Goal: Task Accomplishment & Management: Use online tool/utility

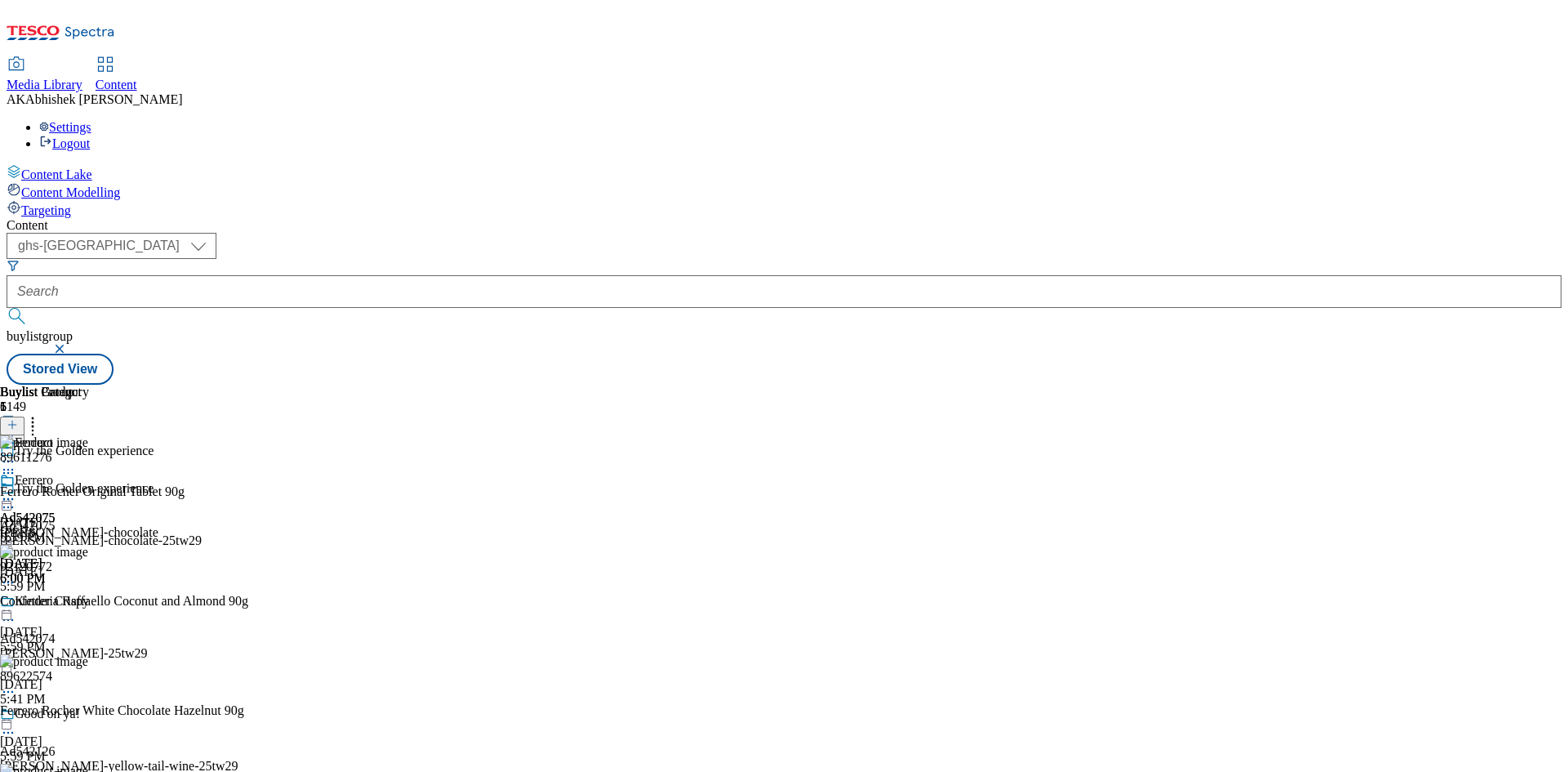
select select "ghs-[GEOGRAPHIC_DATA]"
click at [410, 275] on input "text" at bounding box center [784, 291] width 1555 height 33
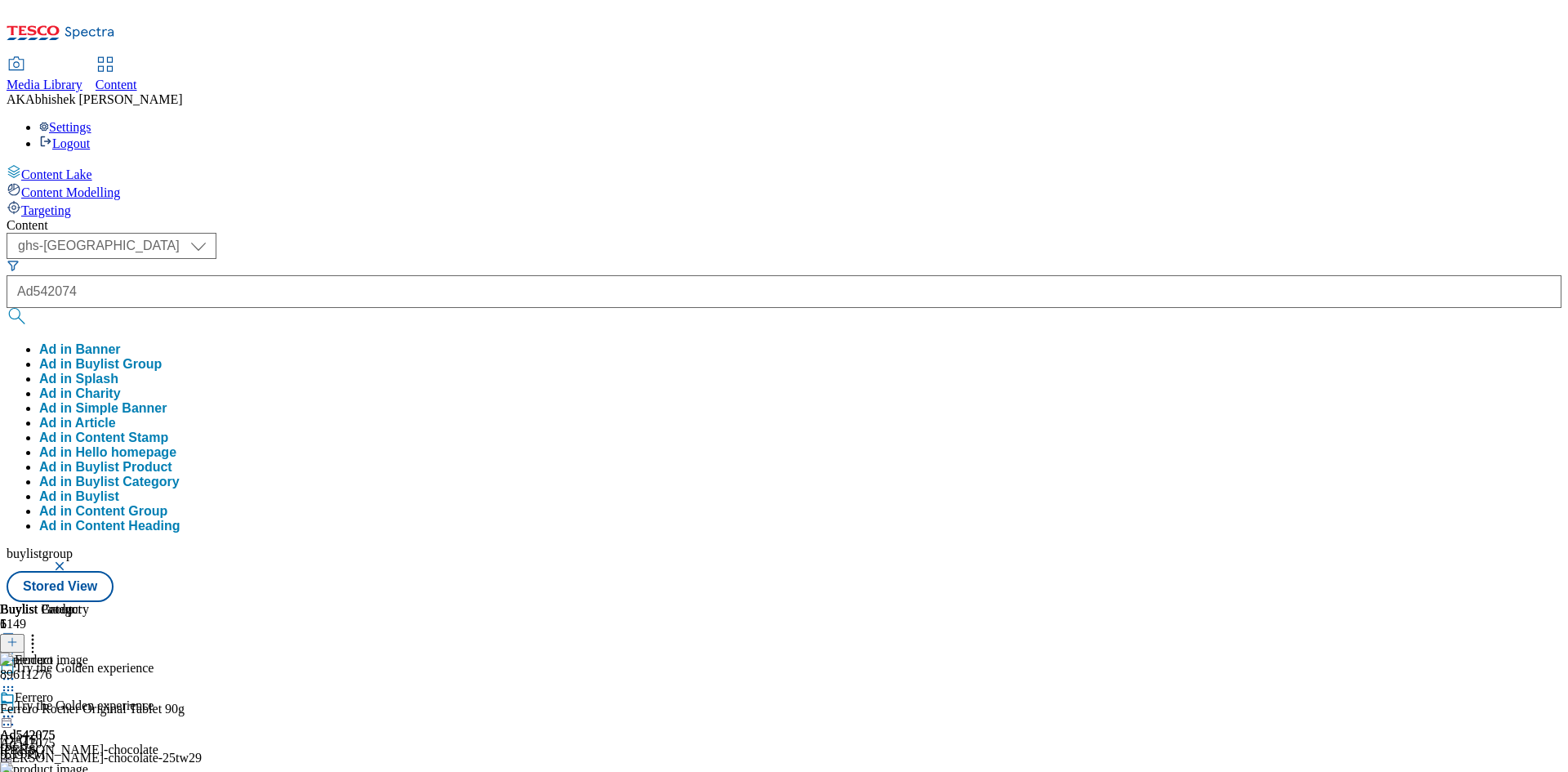
type input "Ad542074"
click at [7, 308] on button "submit" at bounding box center [18, 316] width 23 height 16
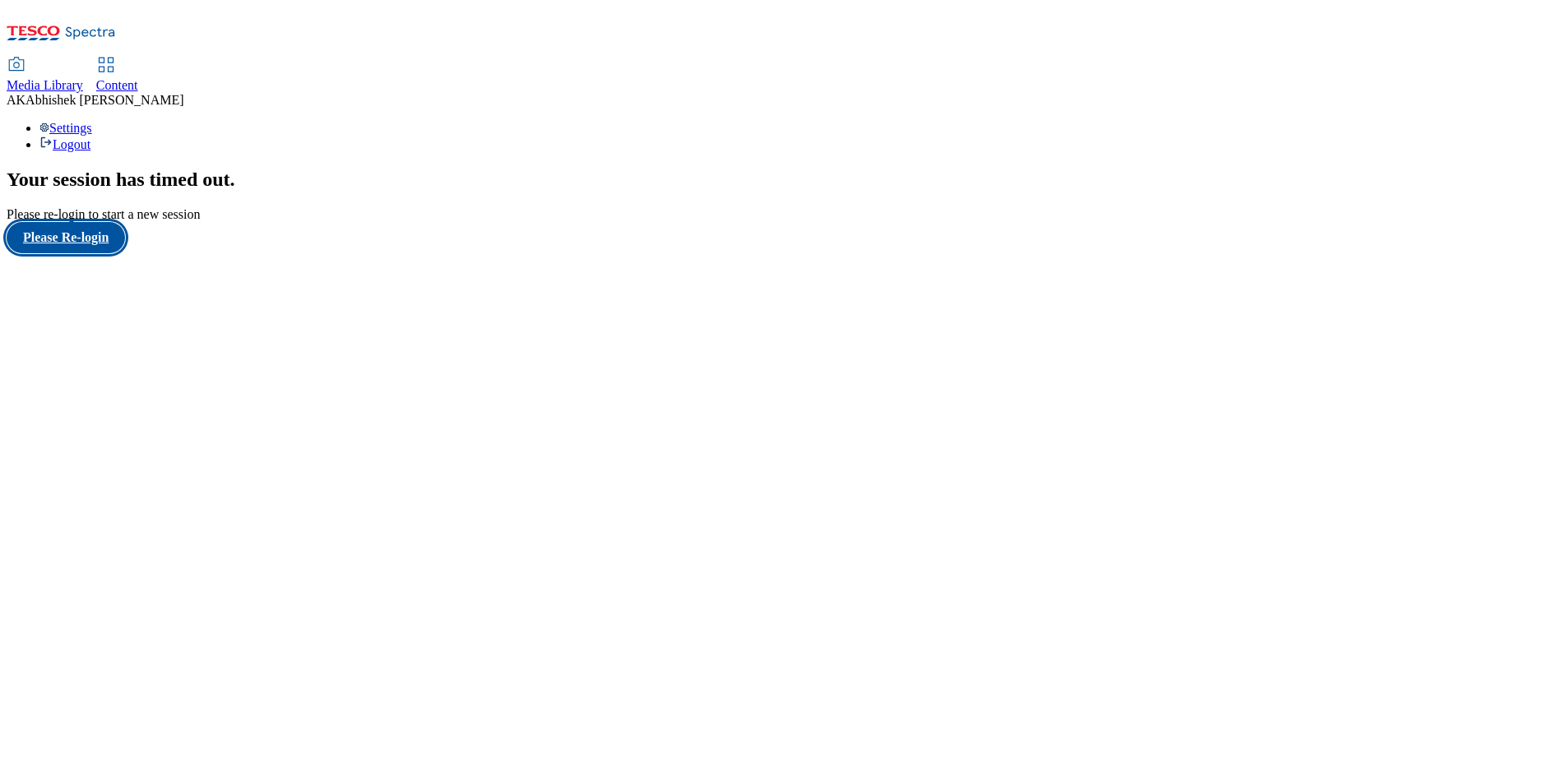
click at [87, 253] on button "Please Re-login" at bounding box center [66, 237] width 118 height 31
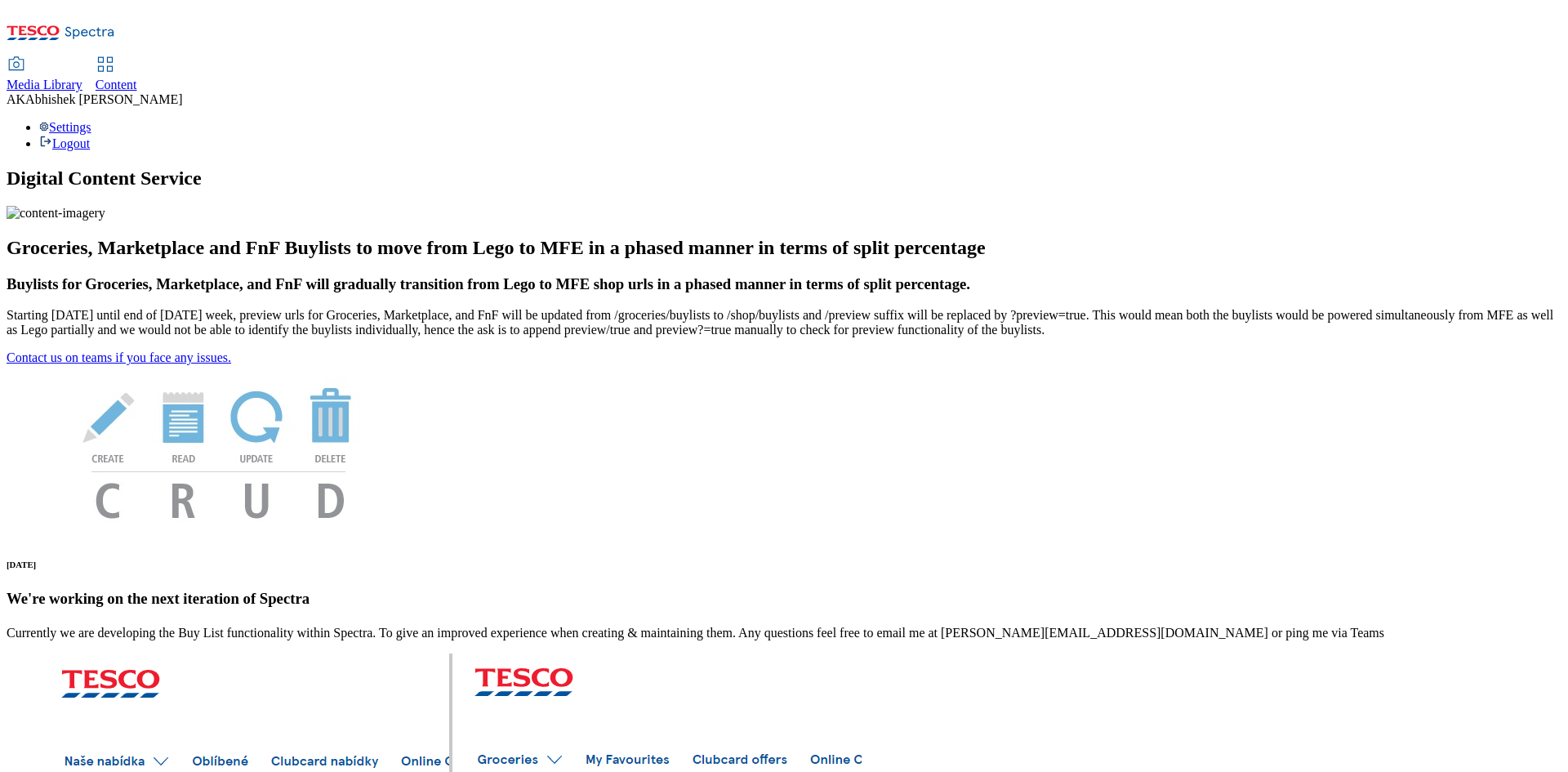
click at [137, 77] on div "Content" at bounding box center [116, 84] width 42 height 15
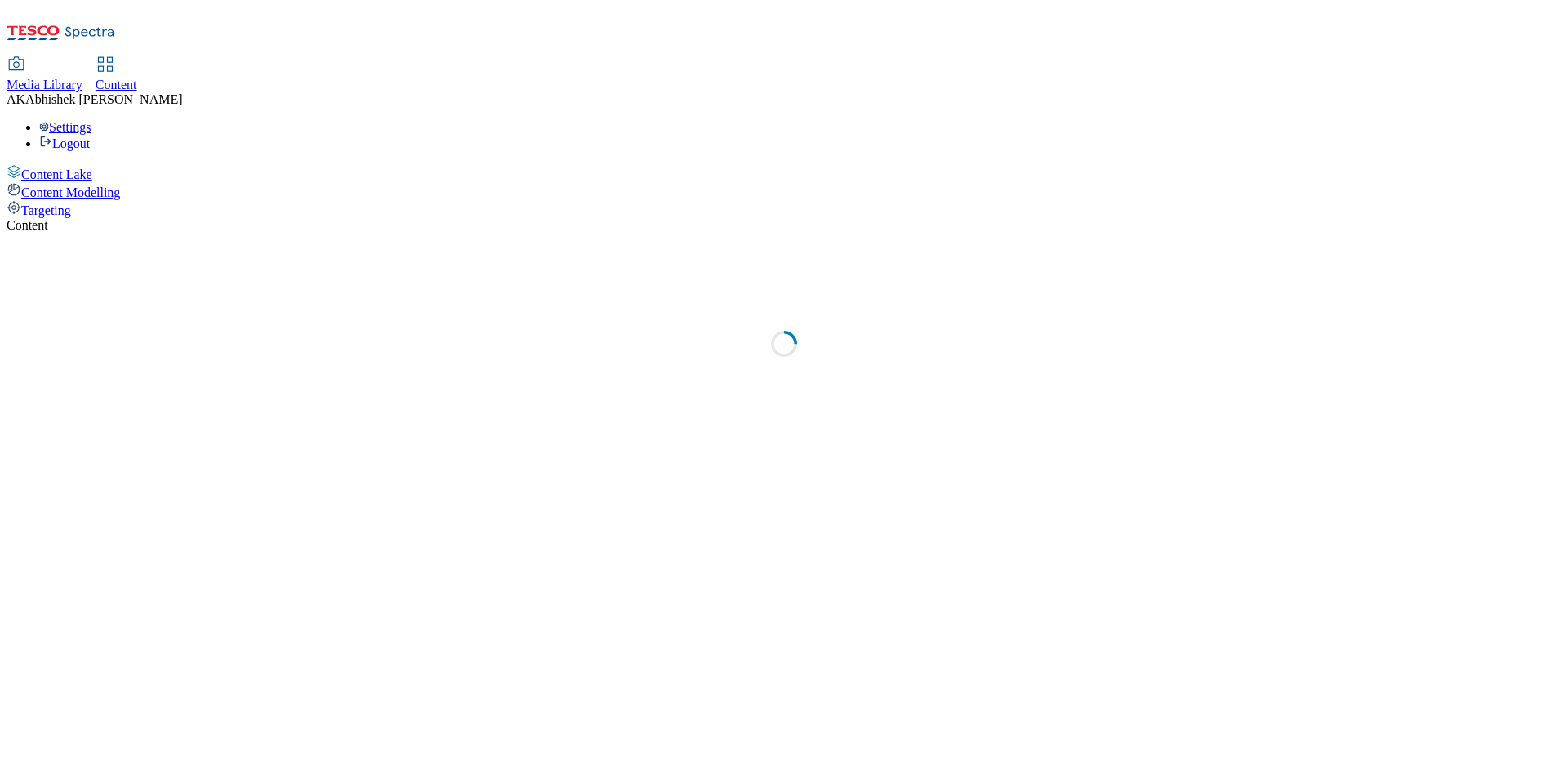
select select "ghs-uk"
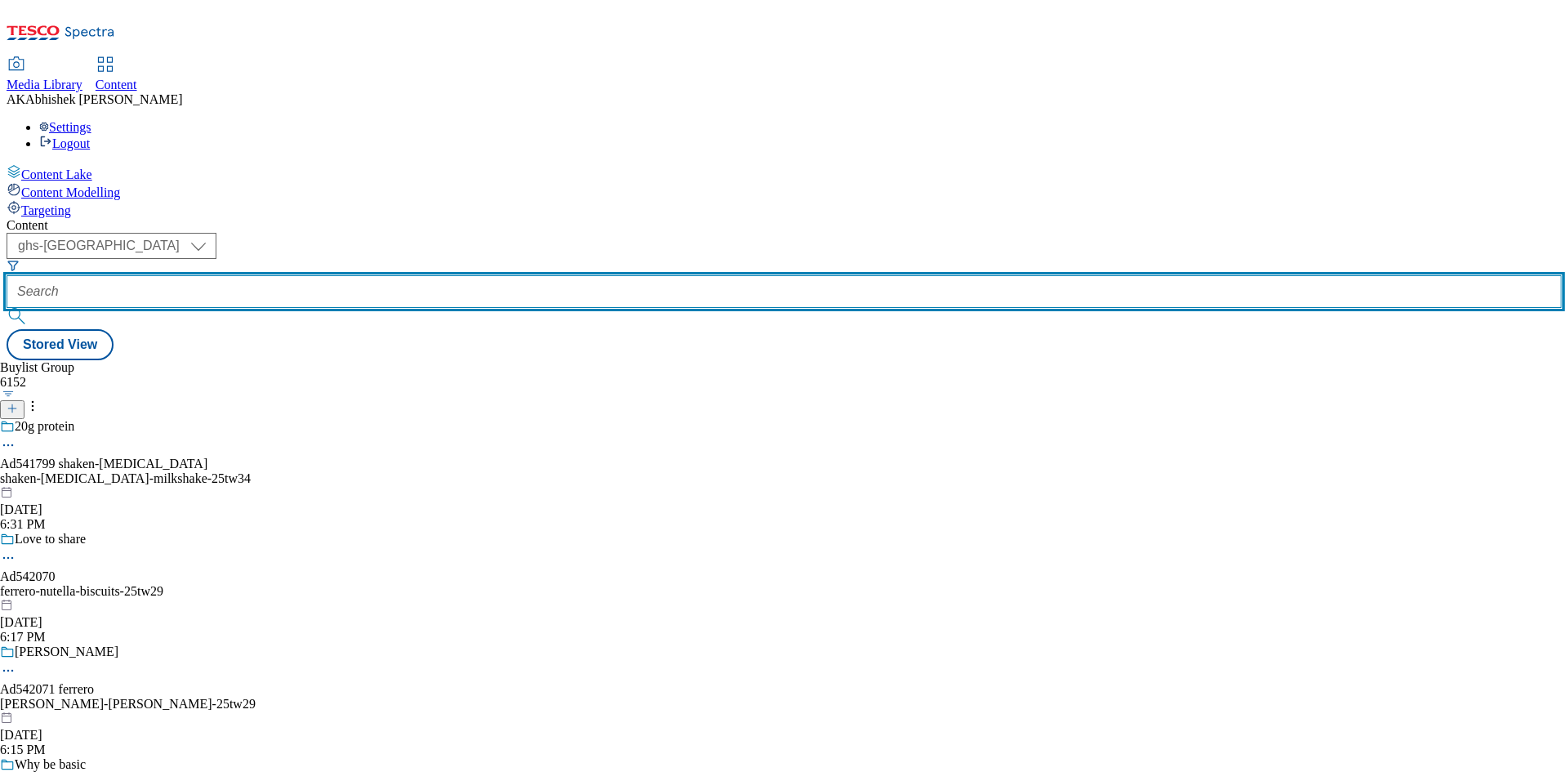
click at [374, 275] on input "text" at bounding box center [784, 291] width 1555 height 33
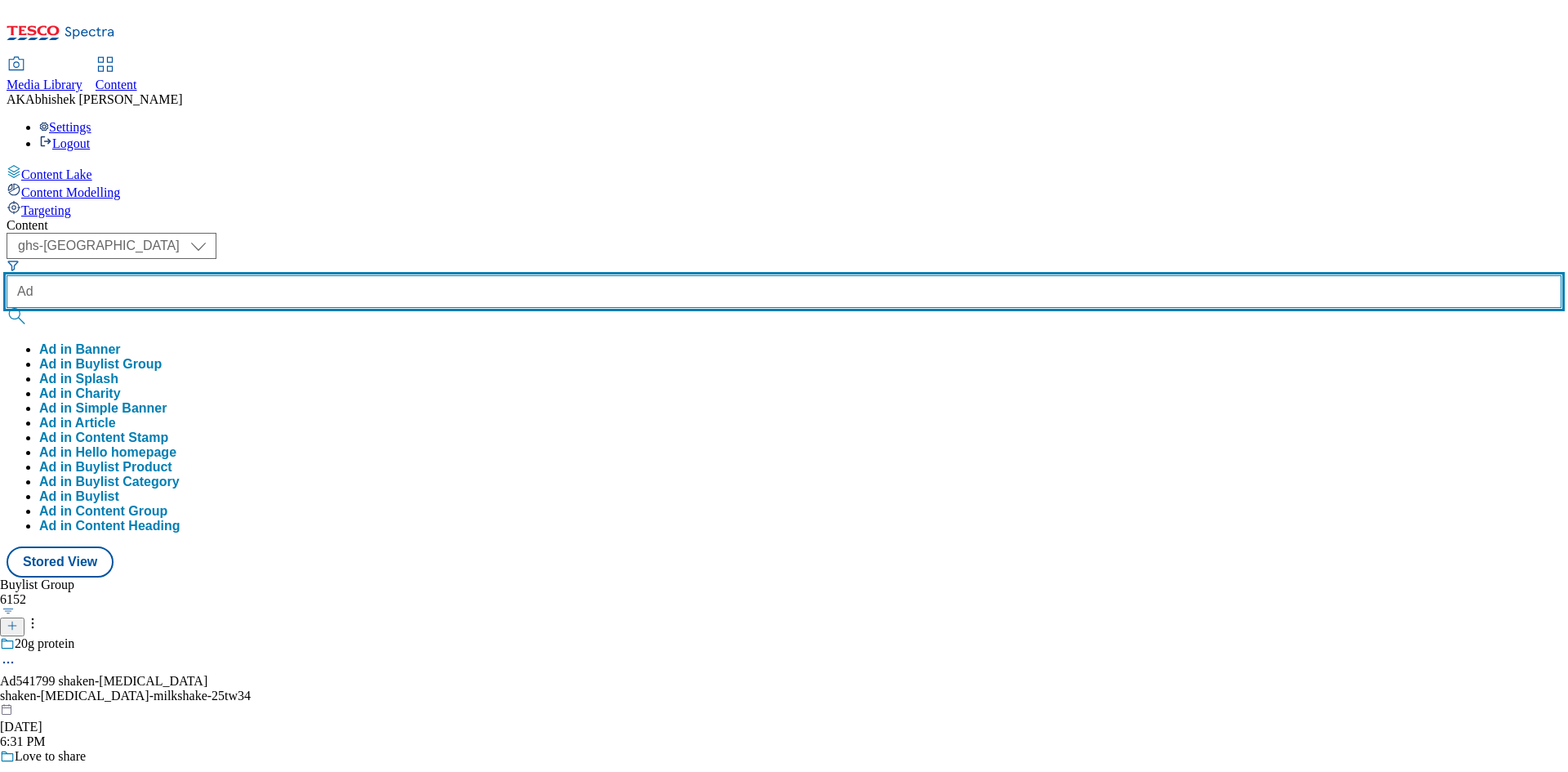
paste input "542074"
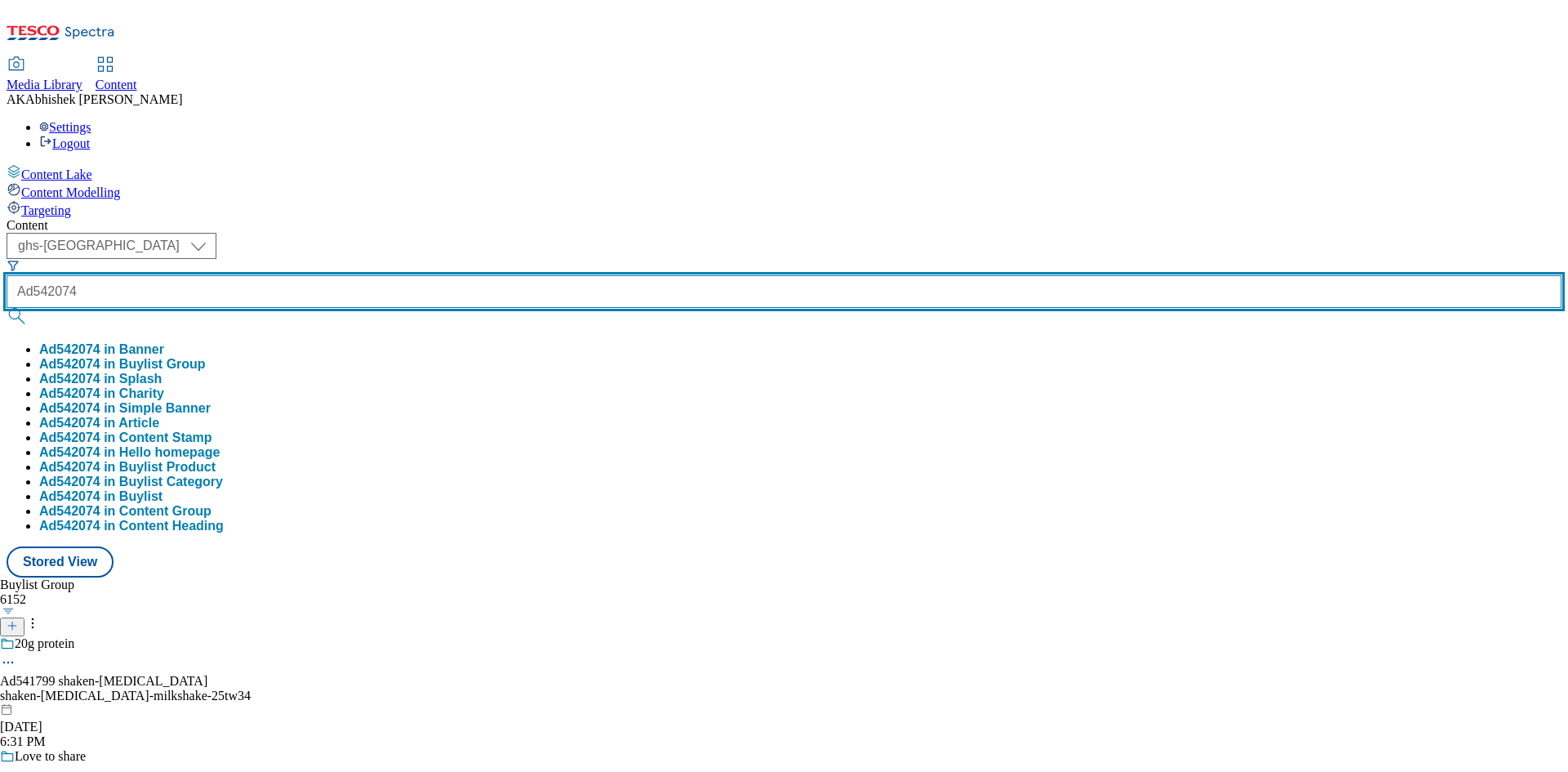
type input "Ad542074"
click at [7, 308] on button "submit" at bounding box center [18, 316] width 23 height 16
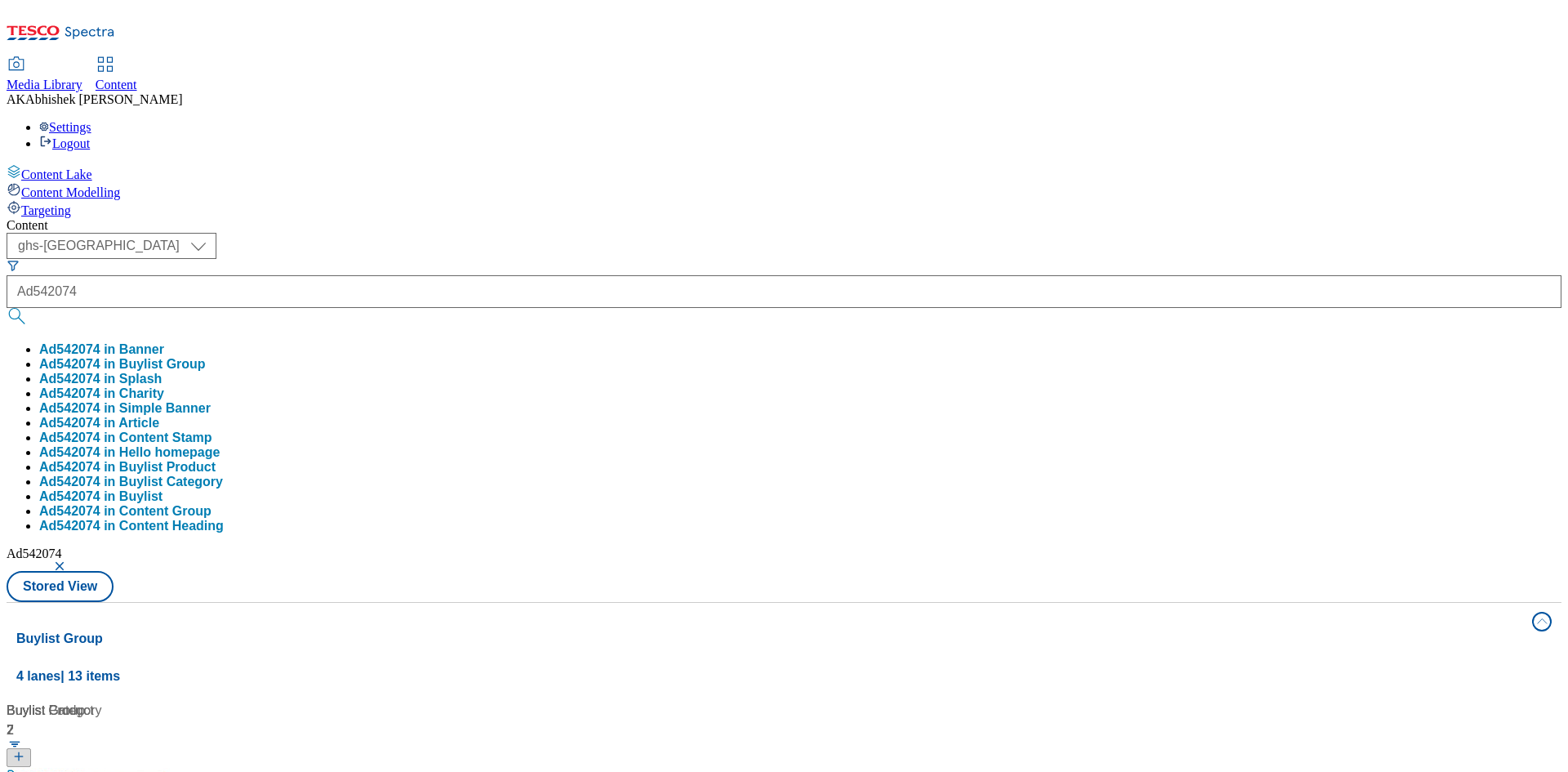
click at [798, 219] on div "Content" at bounding box center [784, 226] width 1555 height 15
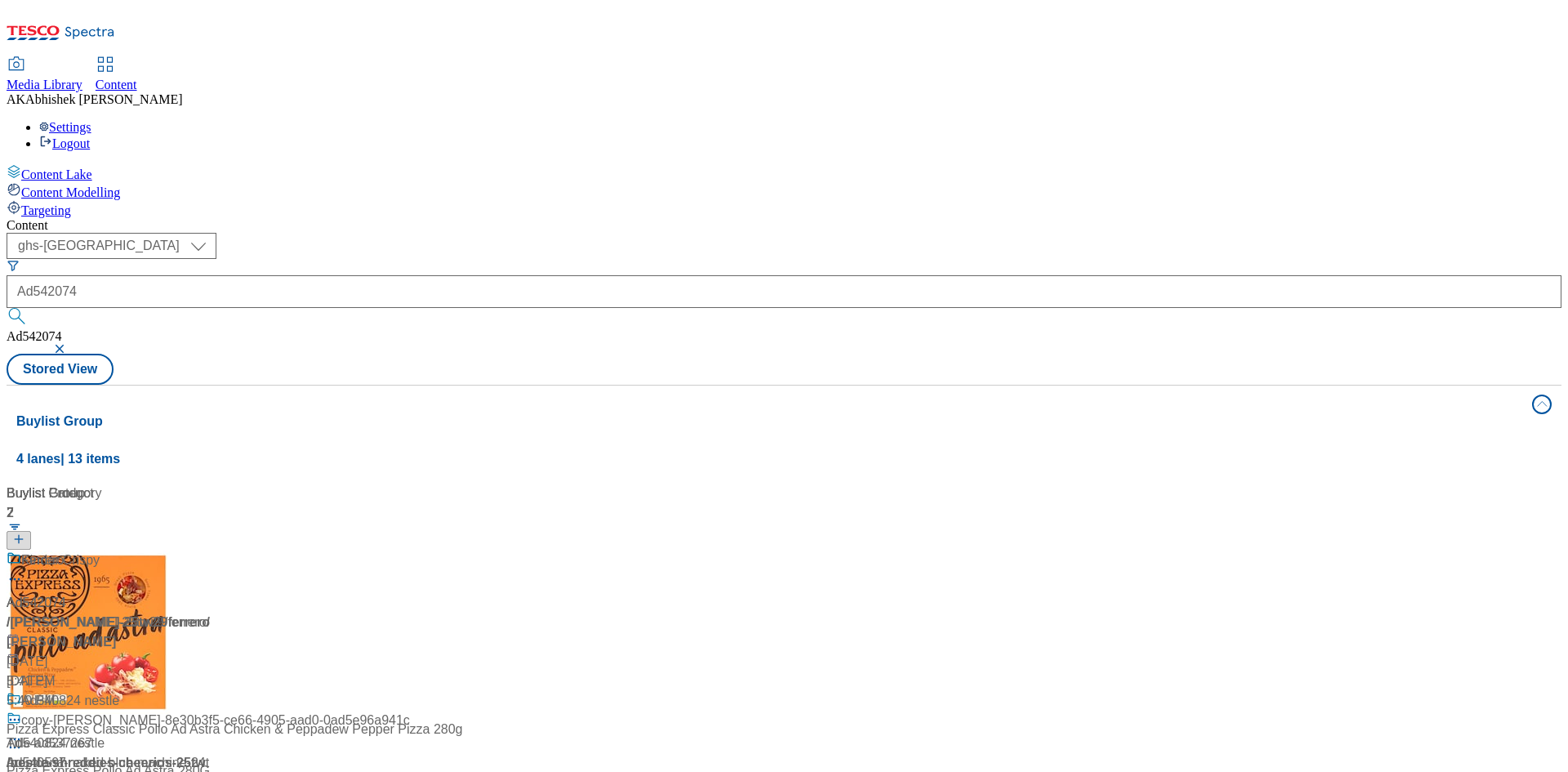
click at [211, 550] on div "Ad542074 / ferrero-kinder-25tw29 / ferrero Sep 4, 2025 5:41 PM" at bounding box center [109, 620] width 205 height 140
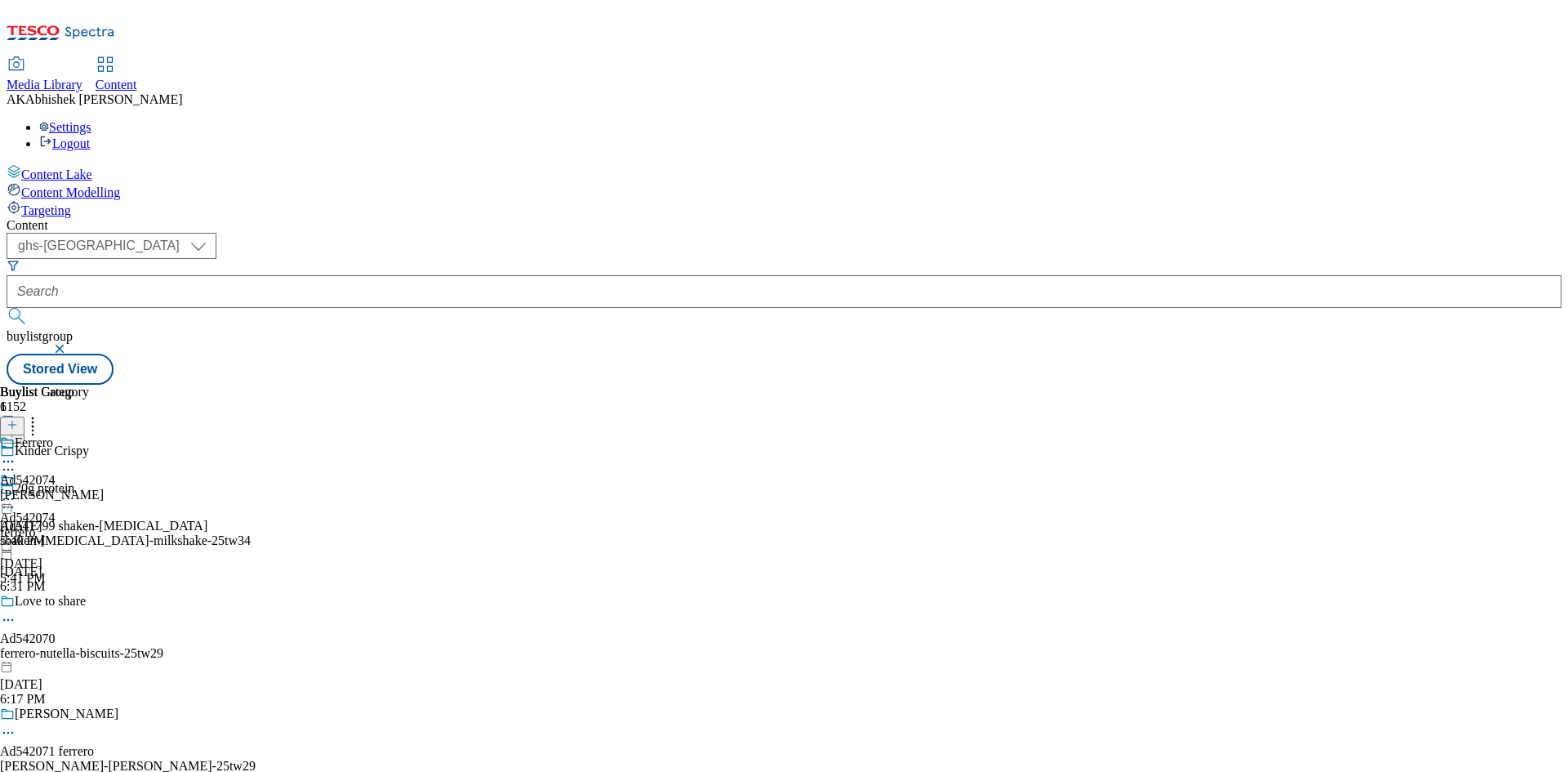
click at [16, 462] on icon at bounding box center [8, 470] width 16 height 16
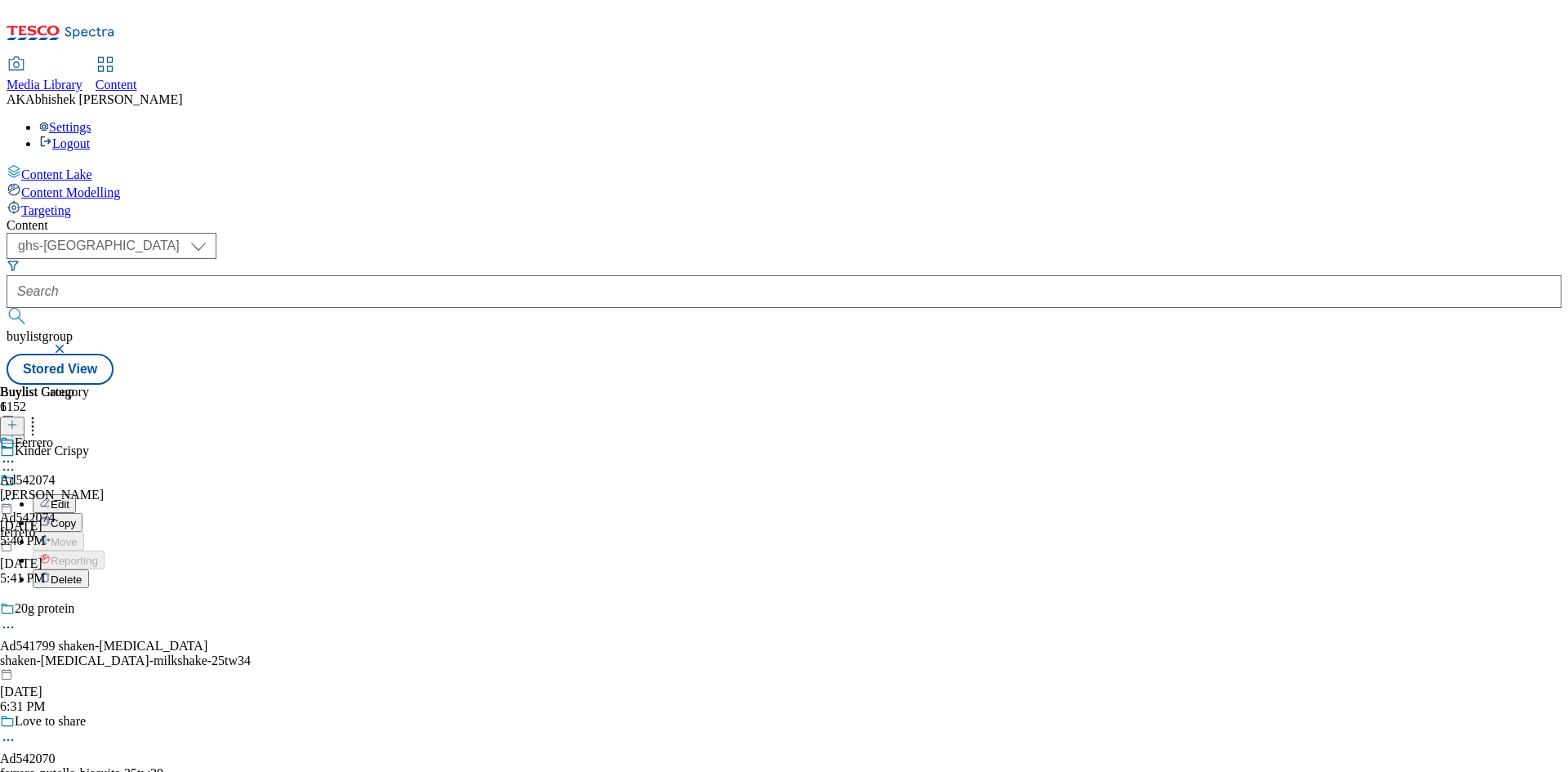
click at [75, 495] on button "Edit" at bounding box center [55, 504] width 44 height 19
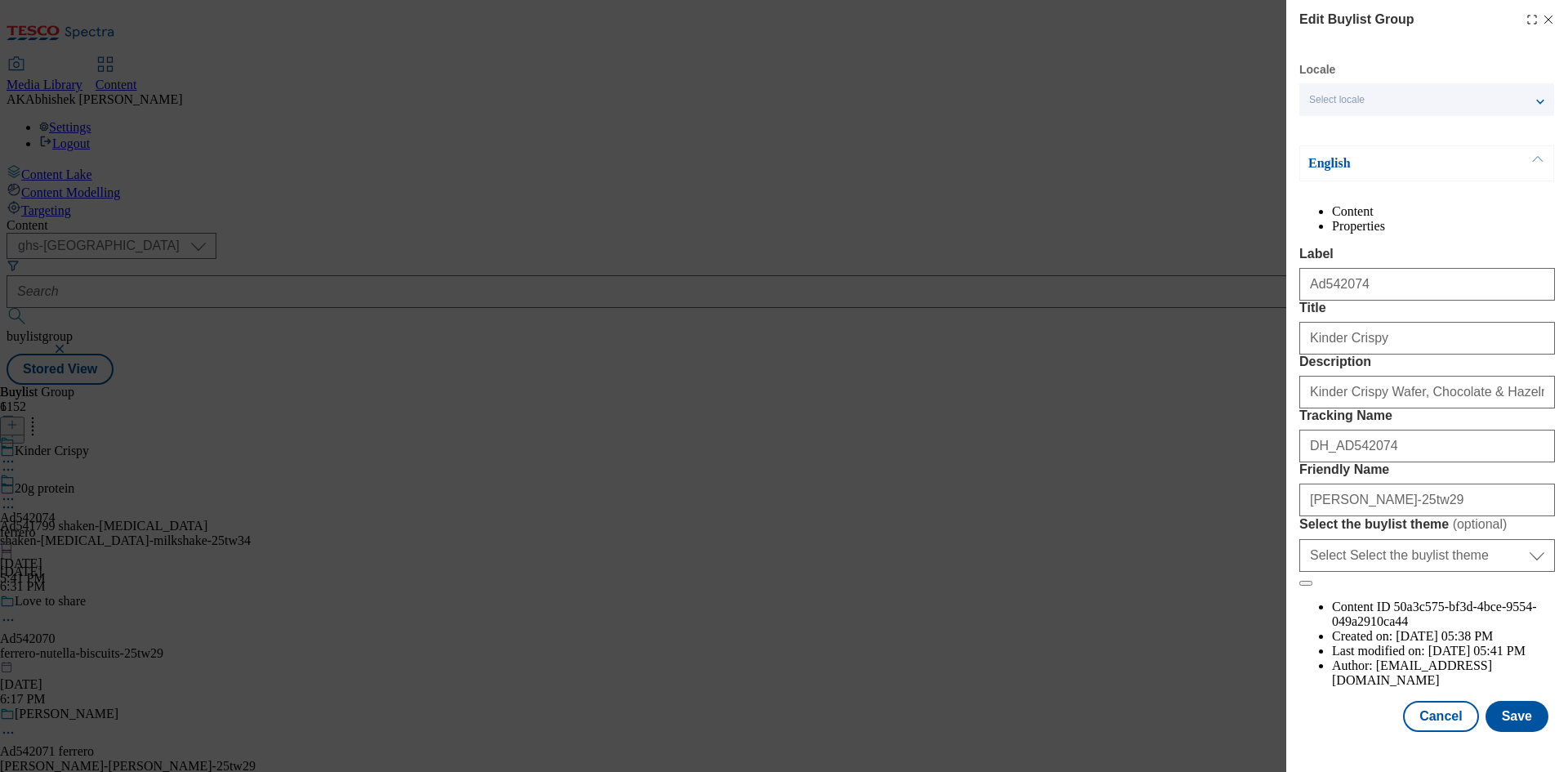
scroll to position [63, 0]
click at [1511, 732] on button "Save" at bounding box center [1516, 716] width 63 height 31
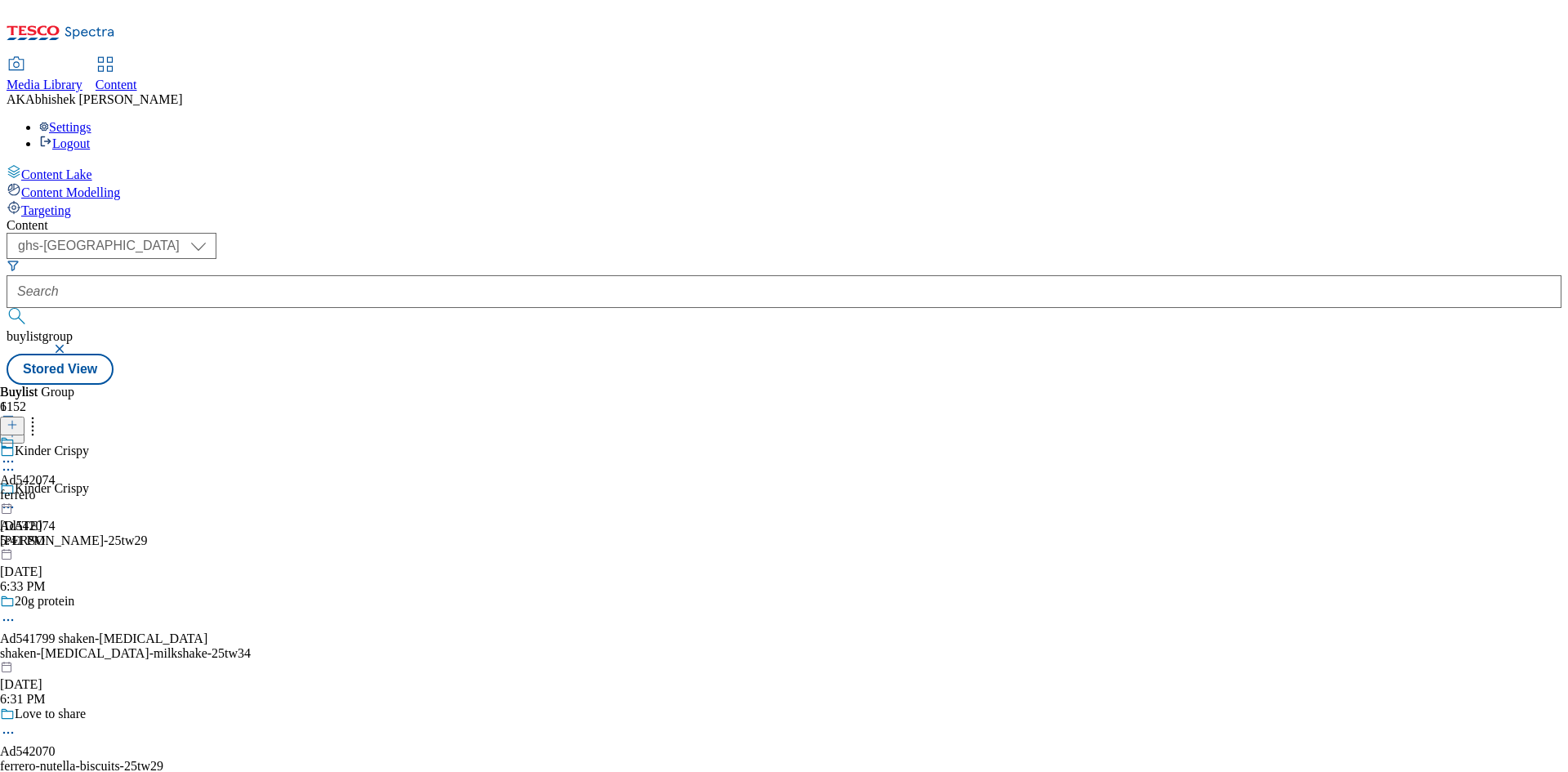
click at [56, 488] on div "ferrero" at bounding box center [28, 495] width 56 height 15
click at [16, 453] on icon at bounding box center [8, 461] width 16 height 16
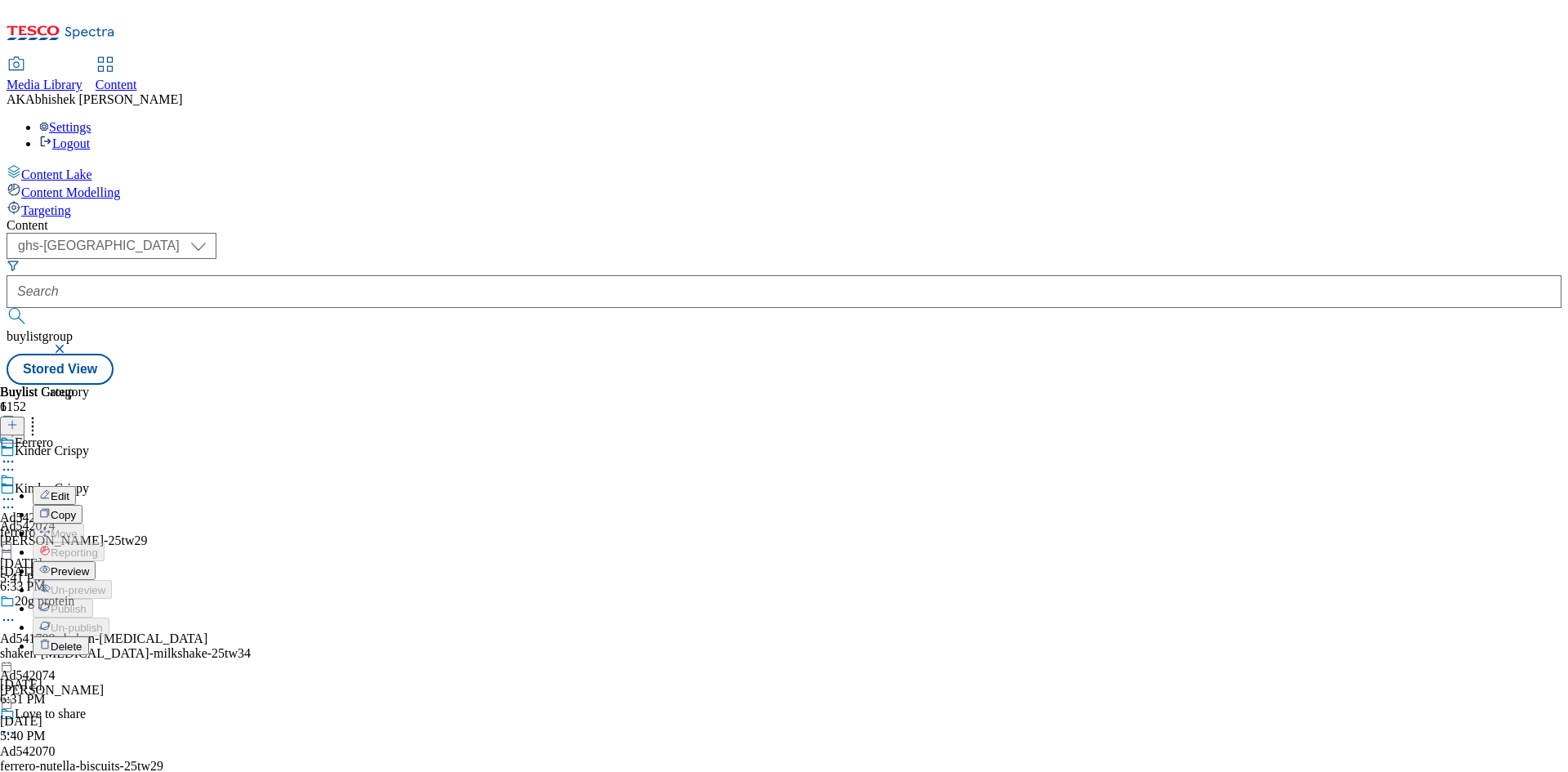
click at [70, 490] on span "Edit" at bounding box center [60, 496] width 19 height 12
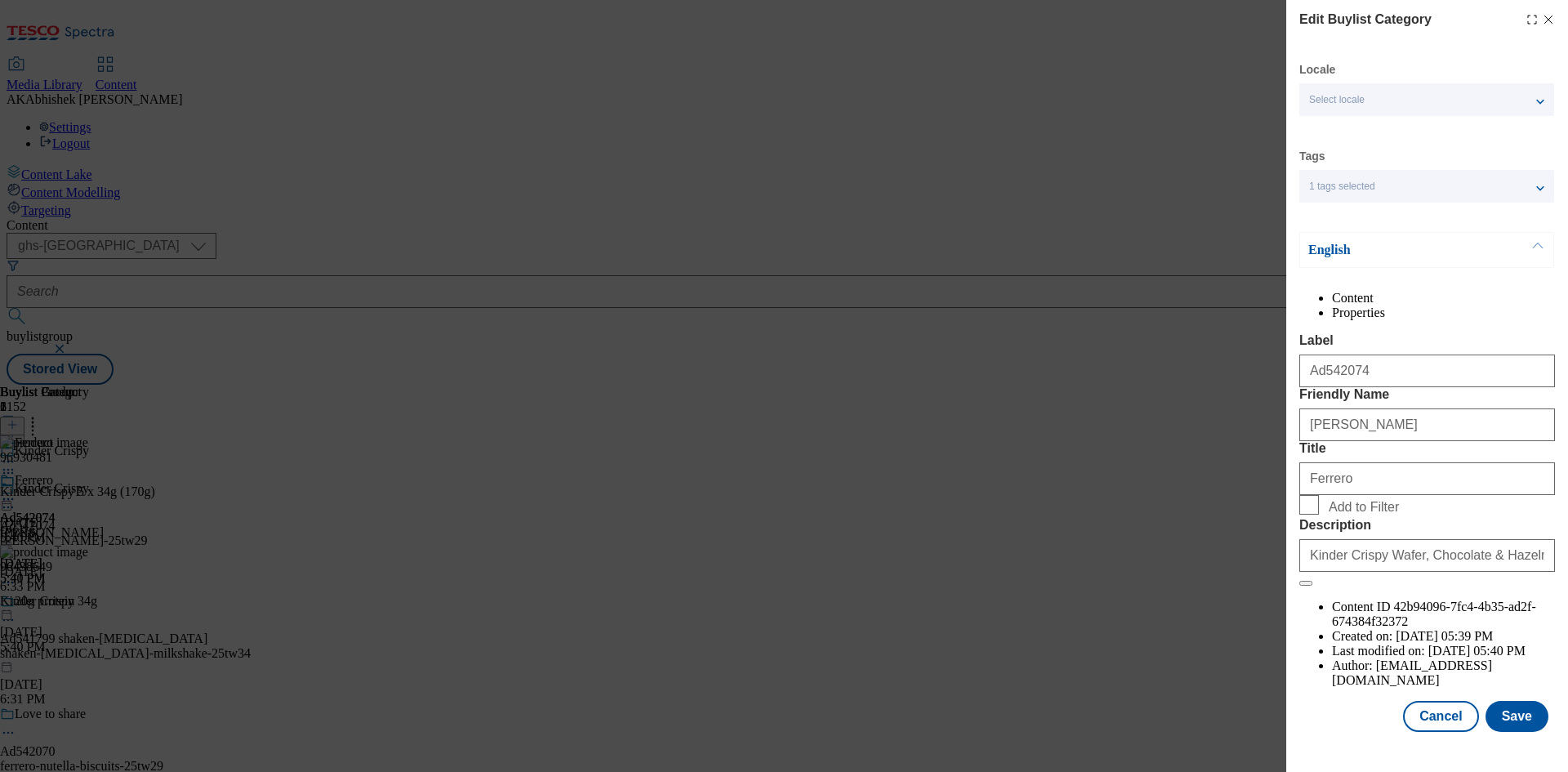
scroll to position [32, 0]
click at [1510, 732] on button "Save" at bounding box center [1516, 716] width 63 height 31
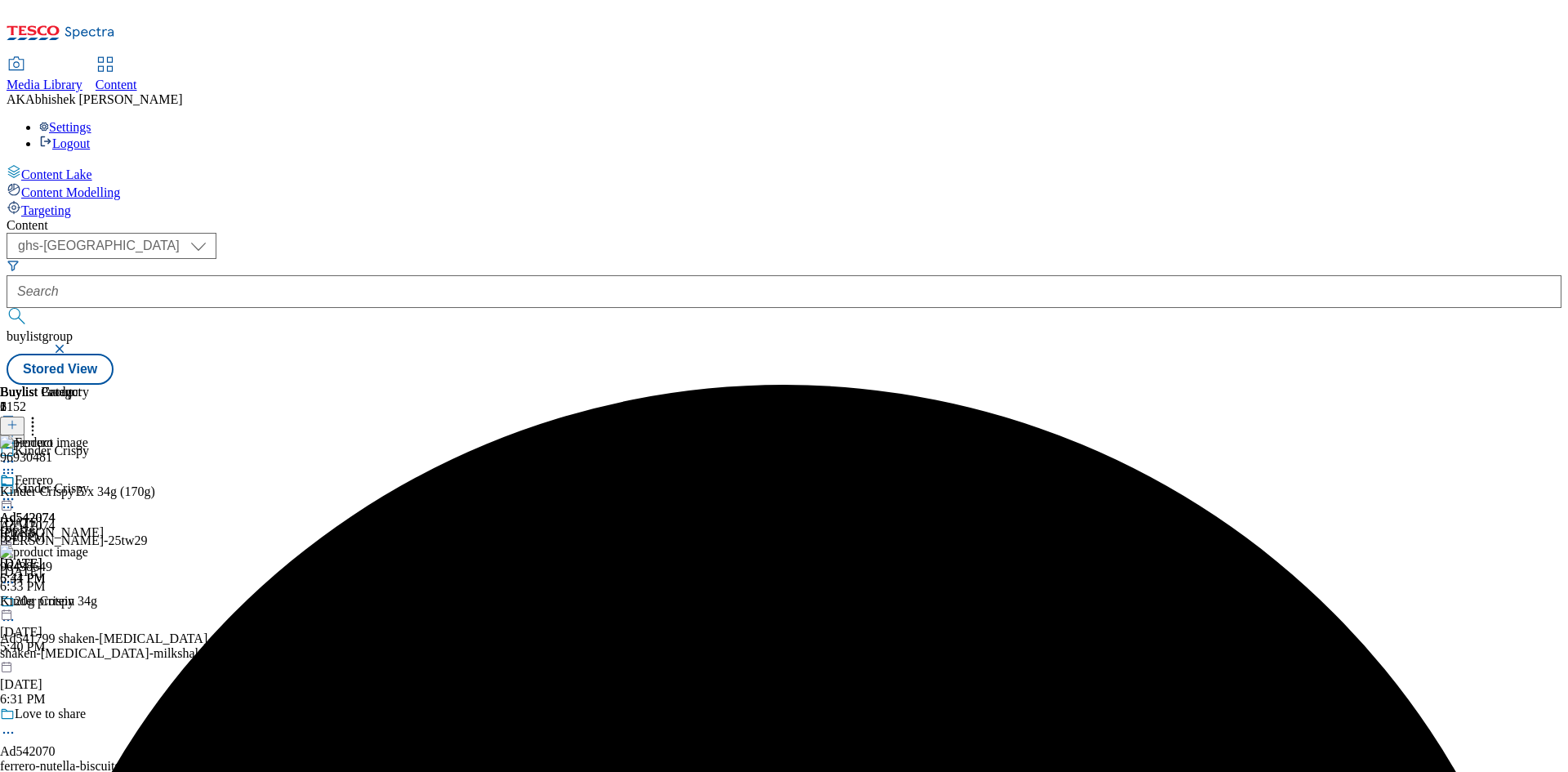
click at [16, 491] on icon at bounding box center [8, 499] width 16 height 16
click at [89, 603] on span "Preview" at bounding box center [70, 609] width 39 height 12
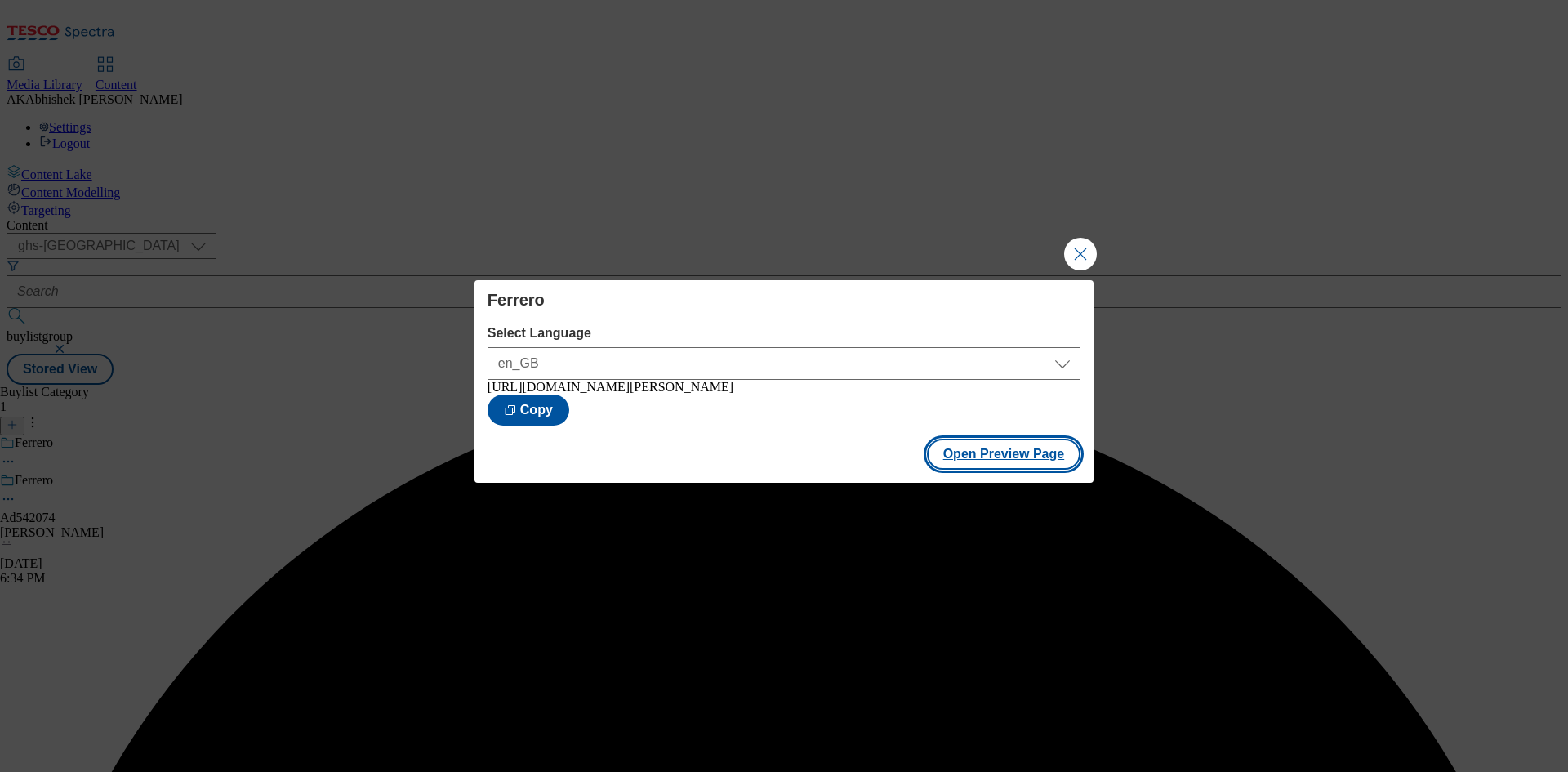
click at [995, 470] on button "Open Preview Page" at bounding box center [1003, 454] width 154 height 31
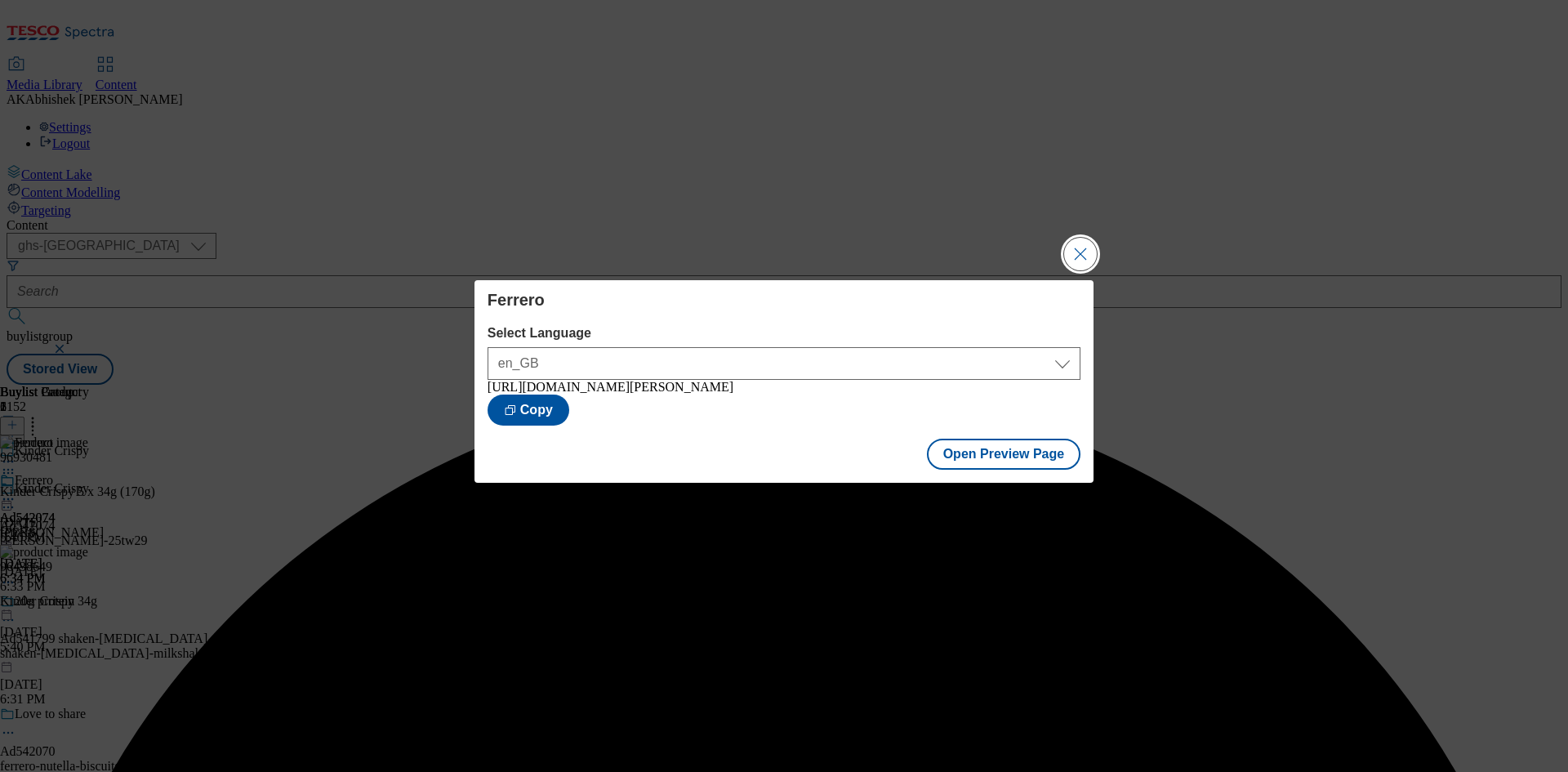
click at [1072, 253] on button "Close Modal" at bounding box center [1080, 253] width 33 height 33
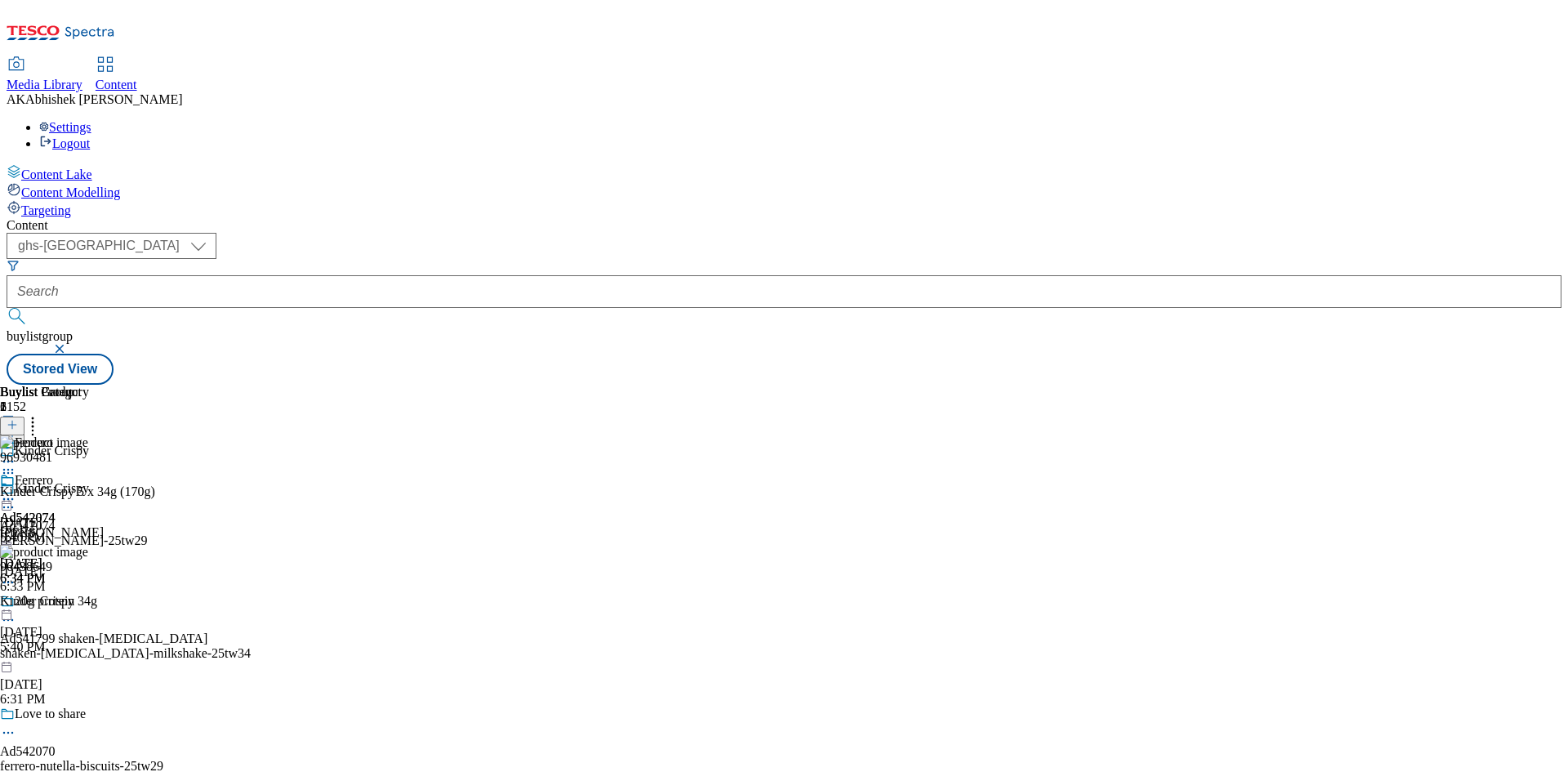
click at [16, 491] on icon at bounding box center [8, 499] width 16 height 16
click at [86, 660] on span "Publish" at bounding box center [69, 666] width 36 height 12
